Goal: Task Accomplishment & Management: Complete application form

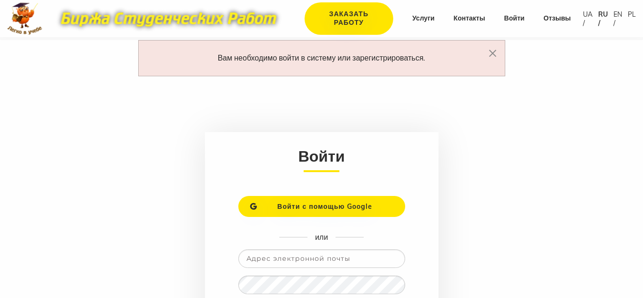
click at [259, 262] on input "email" at bounding box center [321, 258] width 167 height 19
click at [304, 254] on input "email" at bounding box center [321, 258] width 167 height 19
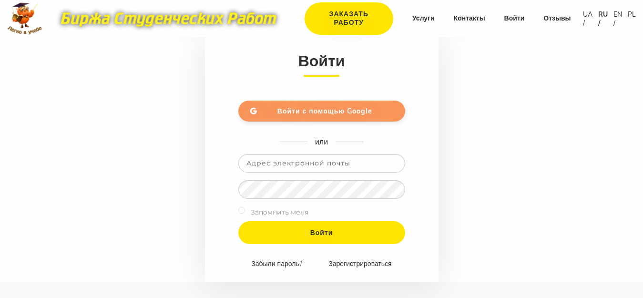
click at [314, 107] on span "Войти с помощью Google" at bounding box center [324, 111] width 95 height 9
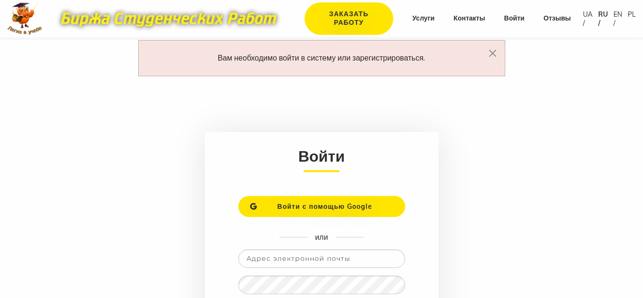
scroll to position [95, 0]
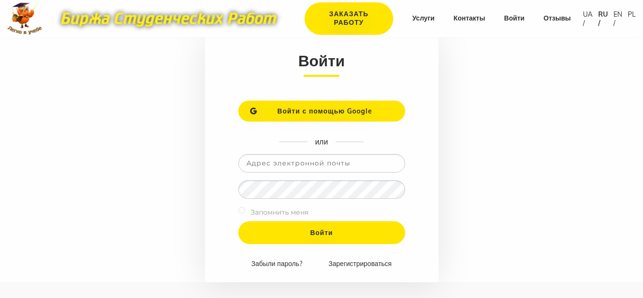
click at [329, 164] on input "email" at bounding box center [321, 163] width 167 height 19
type input "[EMAIL_ADDRESS][DOMAIN_NAME]"
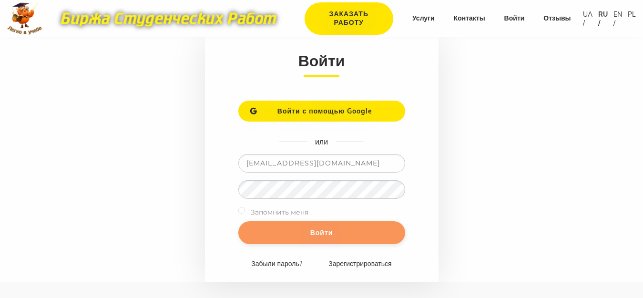
click at [295, 235] on input "Войти" at bounding box center [321, 232] width 167 height 23
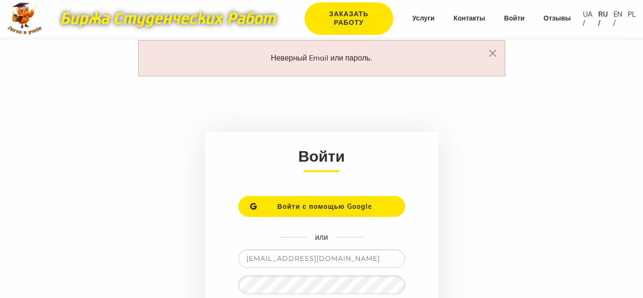
scroll to position [143, 0]
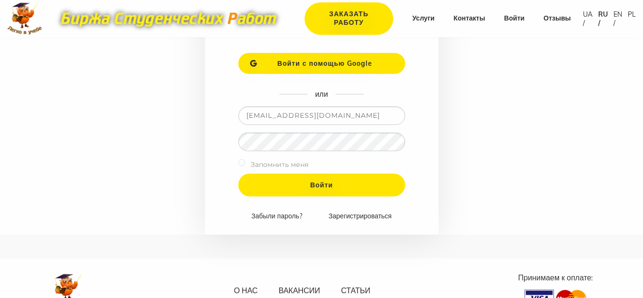
click at [338, 115] on input "pmu2023vr@ukr.net" at bounding box center [321, 115] width 167 height 19
click at [238, 173] on input "Войти" at bounding box center [321, 184] width 167 height 23
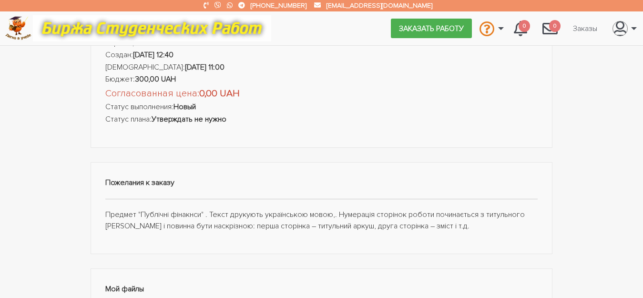
scroll to position [143, 0]
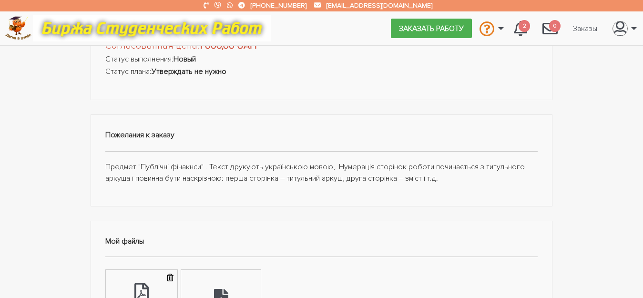
scroll to position [143, 0]
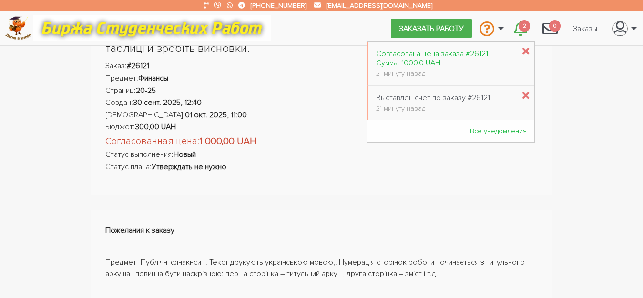
click at [449, 59] on div "Согласована цена заказа #26121. Сумма: 1000.0 UAH" at bounding box center [445, 59] width 139 height 18
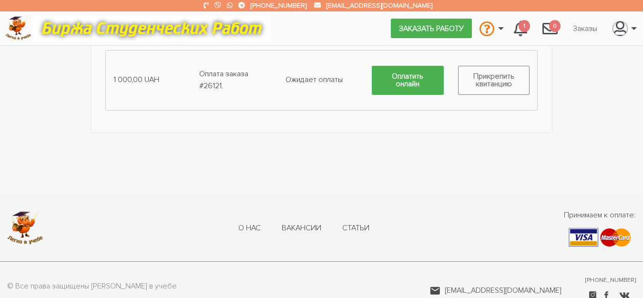
scroll to position [619, 0]
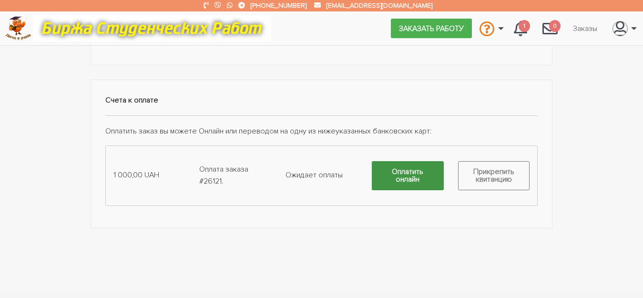
click at [413, 173] on link "Оплатить онлайн" at bounding box center [408, 175] width 72 height 29
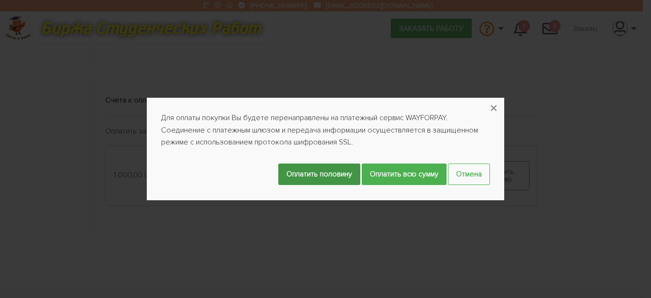
click at [320, 174] on input "Оплатить половину" at bounding box center [319, 173] width 82 height 21
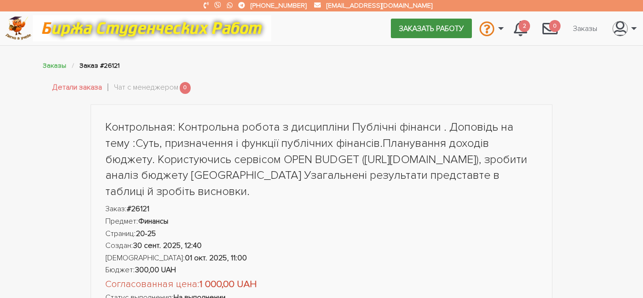
click at [429, 27] on link "Заказать работу" at bounding box center [431, 28] width 81 height 19
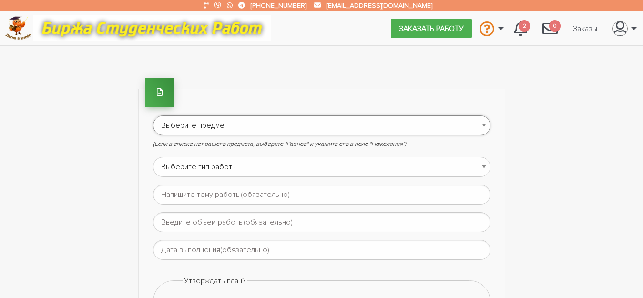
click at [485, 125] on select "Выберите предмет АПП (Автоматизация производственных процессов) Административно…" at bounding box center [321, 125] width 337 height 20
select select "3"
click at [153, 115] on select "Выберите предмет АПП (Автоматизация производственных процессов) Административно…" at bounding box center [321, 125] width 337 height 20
drag, startPoint x: 485, startPoint y: 166, endPoint x: 470, endPoint y: 166, distance: 15.7
click at [485, 166] on select "Выберите тип работы Аннотация Бакалаврская Диплом Доклад Доработка работы Друго…" at bounding box center [321, 167] width 337 height 20
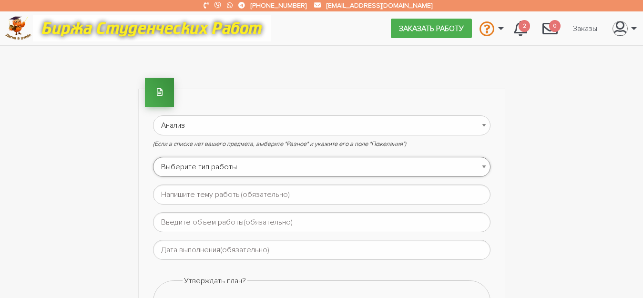
select select "3"
click at [153, 157] on select "Выберите тип работы Аннотация Бакалаврская Диплом Доклад Доработка работы Друго…" at bounding box center [321, 167] width 337 height 20
click at [333, 196] on input "text" at bounding box center [321, 194] width 337 height 20
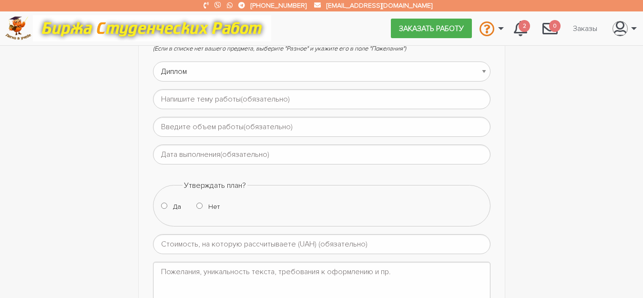
click at [200, 204] on input "Нет" at bounding box center [199, 205] width 6 height 6
radio input "true"
click at [164, 206] on input "Да" at bounding box center [164, 205] width 6 height 6
radio input "true"
click at [332, 98] on input "text" at bounding box center [321, 99] width 337 height 20
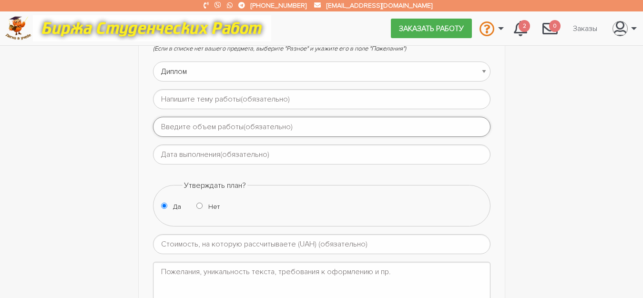
click at [302, 127] on input "text" at bounding box center [321, 127] width 337 height 20
type input "-1"
click at [483, 245] on input "-1" at bounding box center [321, 244] width 337 height 20
click at [168, 241] on input "-12000" at bounding box center [321, 244] width 337 height 20
click at [166, 242] on input "-12000" at bounding box center [321, 244] width 337 height 20
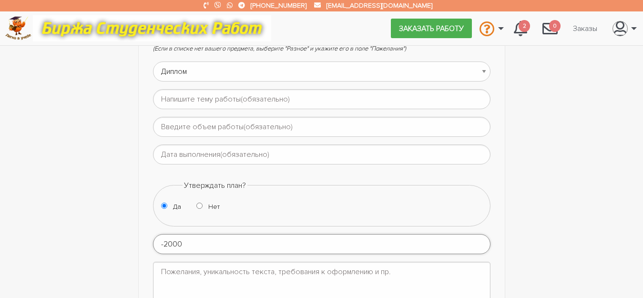
click at [200, 245] on input "-2000" at bounding box center [321, 244] width 337 height 20
type input "-2000"
click at [333, 99] on input "text" at bounding box center [321, 99] width 337 height 20
type input "A"
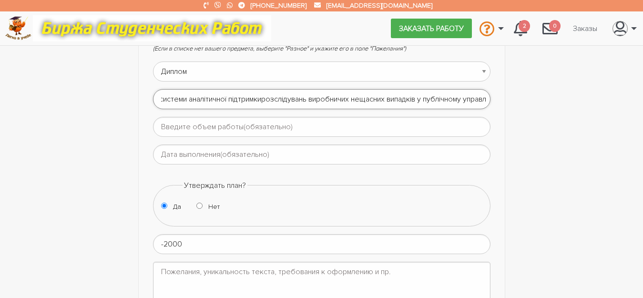
scroll to position [0, 56]
click at [249, 98] on input "Формування системи аналітичної підтримкирозслідувань виробничих нещасних випадк…" at bounding box center [321, 99] width 337 height 20
click at [256, 99] on input "Формування системи аналітичної підтримкирозслідувань виробничих нещасних випадк…" at bounding box center [321, 99] width 337 height 20
click at [443, 99] on input "Формування системи аналітичної підтримки розслідувань виробничих нещасних випад…" at bounding box center [321, 99] width 337 height 20
click at [483, 100] on input "Формування системи аналітичної підтримки розслідувань виробничих нещасних випад…" at bounding box center [321, 99] width 337 height 20
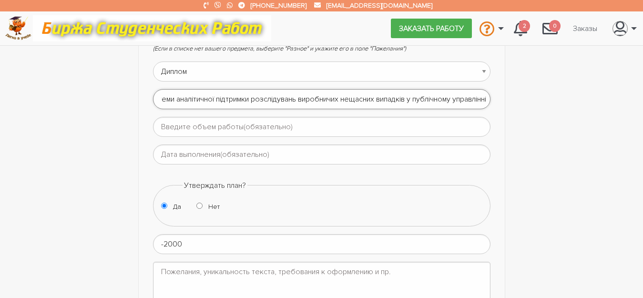
scroll to position [0, 69]
type input "Формування системи аналітичної підтримки розслідувань виробничих нещасних випад…"
click at [213, 131] on input "text" at bounding box center [321, 127] width 337 height 20
paste input "2,9-3,3 авторських аркушів (70-80 сторінок друкованого тексту)."
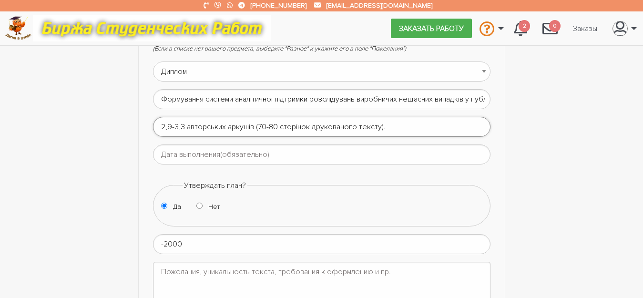
type input "2,9-3,3 авторських аркушів (70-80 сторінок друкованого тексту)."
click at [182, 153] on input "text" at bounding box center [321, 154] width 337 height 20
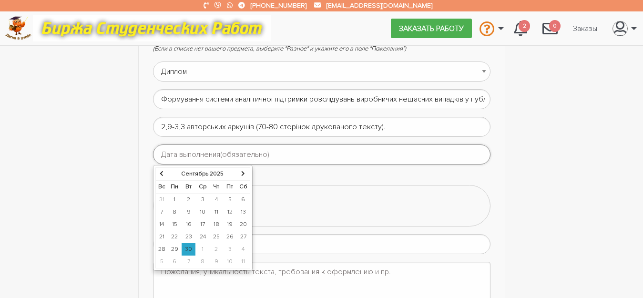
scroll to position [143, 0]
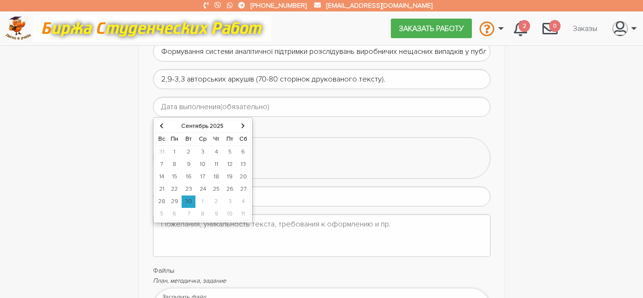
click at [243, 123] on icon at bounding box center [243, 126] width 4 height 6
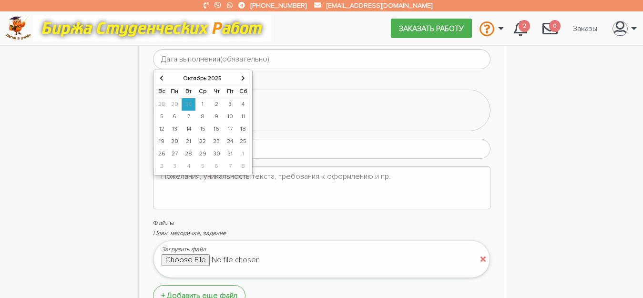
click at [239, 78] on th at bounding box center [243, 78] width 13 height 13
click at [173, 129] on td "10" at bounding box center [175, 129] width 14 height 12
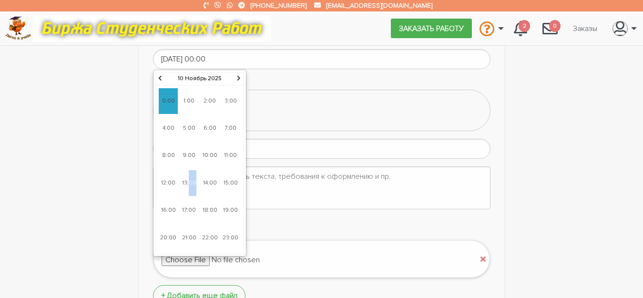
drag, startPoint x: 190, startPoint y: 183, endPoint x: 196, endPoint y: 181, distance: 5.9
click at [196, 181] on span "13:00" at bounding box center [189, 183] width 19 height 26
type input "10-11-2025 13:00"
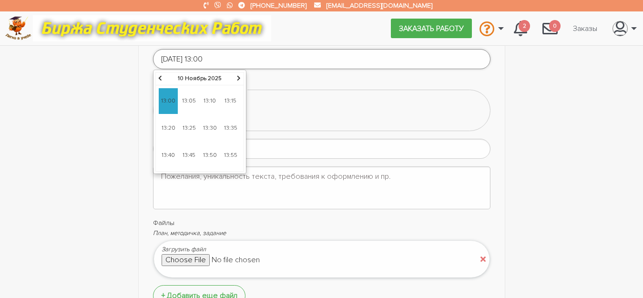
click at [235, 57] on input "10-11-2025 13:00" at bounding box center [321, 59] width 337 height 20
click at [338, 111] on div "Да Нет" at bounding box center [320, 113] width 319 height 16
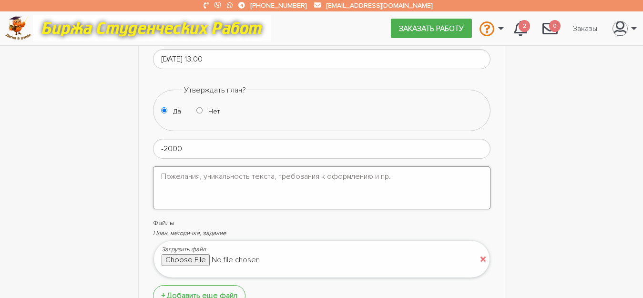
click at [400, 180] on textarea at bounding box center [321, 187] width 337 height 43
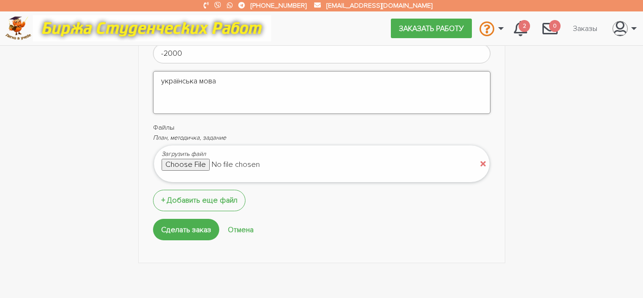
type textarea "українська мова"
click at [190, 164] on input "file" at bounding box center [242, 164] width 162 height 11
type input "C:\fakepath\Методичка дипломи_проект.docx"
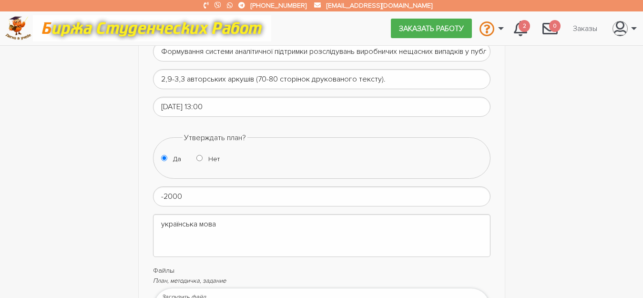
scroll to position [95, 0]
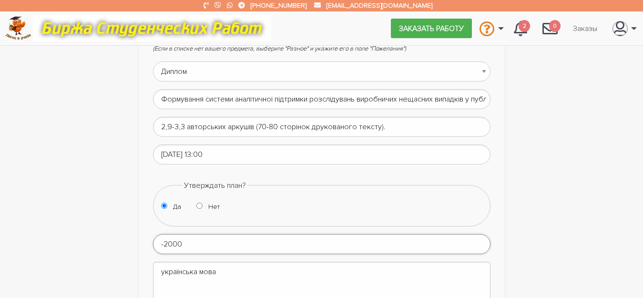
click at [166, 243] on input "-2000" at bounding box center [321, 244] width 337 height 20
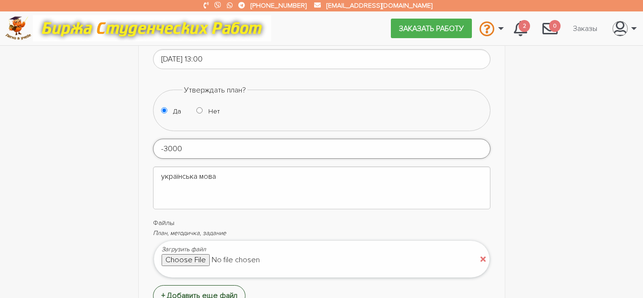
scroll to position [286, 0]
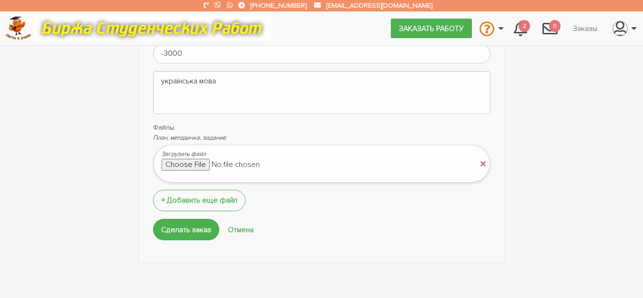
click at [171, 164] on input "file" at bounding box center [242, 164] width 162 height 11
click at [194, 230] on input "Сделать заказ" at bounding box center [186, 229] width 66 height 21
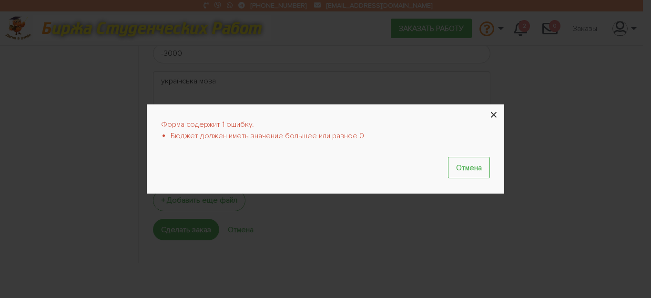
click at [491, 114] on button "×" at bounding box center [493, 114] width 21 height 21
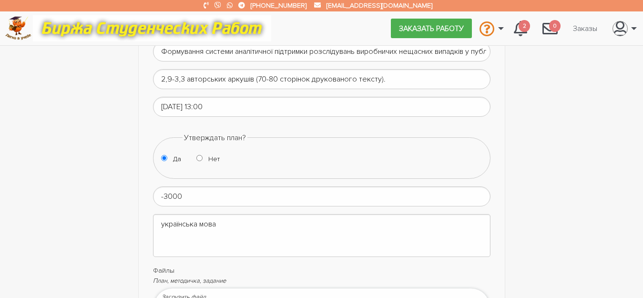
scroll to position [95, 0]
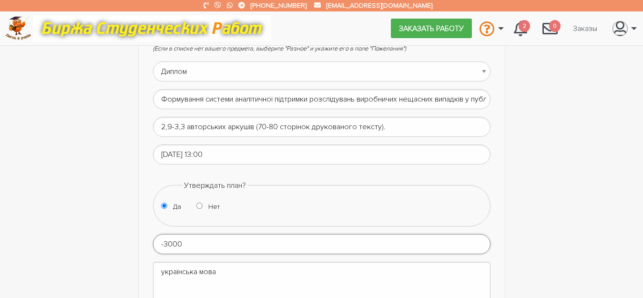
click at [187, 243] on input "-3000" at bounding box center [321, 244] width 337 height 20
click at [165, 242] on input "-3000" at bounding box center [321, 244] width 337 height 20
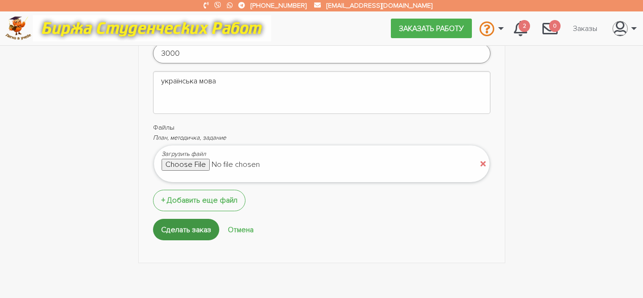
type input "3000"
click at [204, 233] on input "Сделать заказ" at bounding box center [186, 229] width 66 height 21
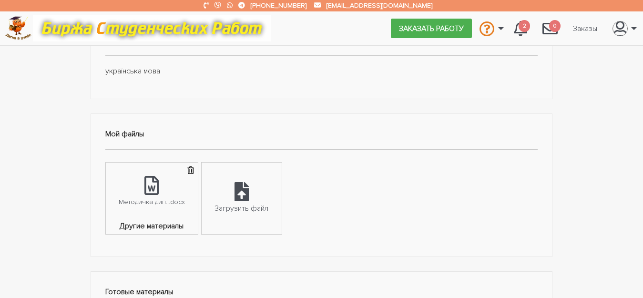
scroll to position [143, 0]
